Goal: Information Seeking & Learning: Stay updated

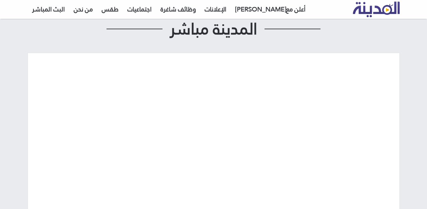
scroll to position [95, 0]
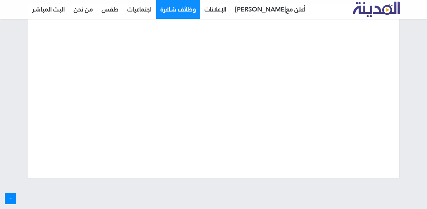
click at [187, 13] on link "وظائف شاغرة" at bounding box center [178, 9] width 44 height 19
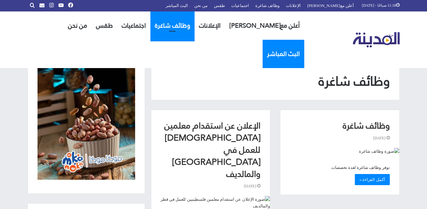
click at [262, 40] on link "البث المباشر" at bounding box center [283, 54] width 42 height 28
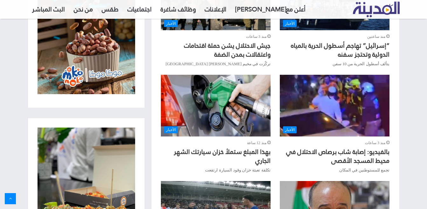
scroll to position [413, 0]
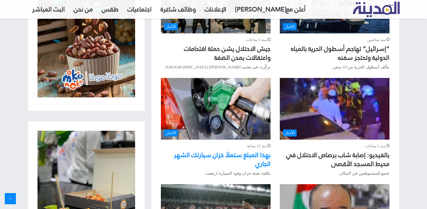
click at [226, 149] on link "بهذا المبلغ ستملأ خزان سيارتك الشهر الجاري" at bounding box center [222, 159] width 97 height 21
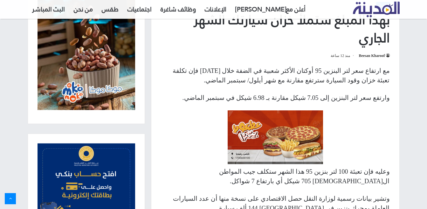
scroll to position [191, 0]
